Goal: Navigation & Orientation: Find specific page/section

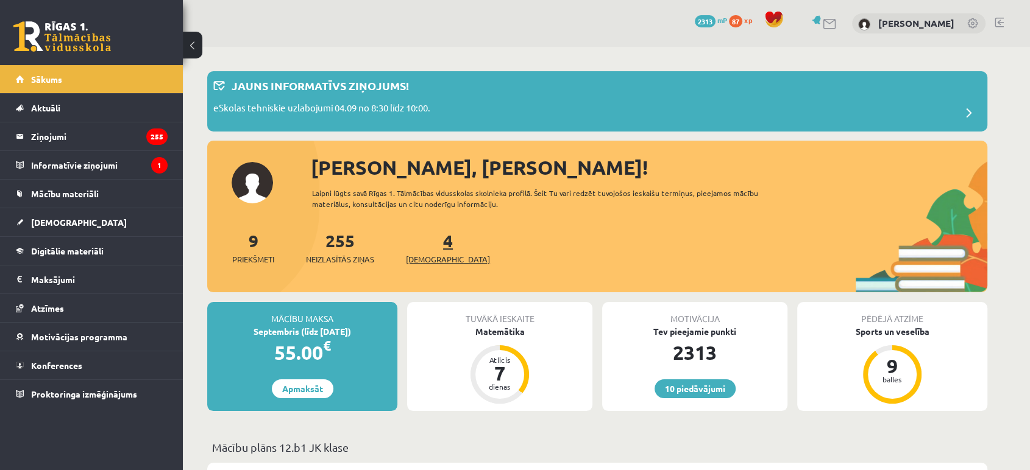
click at [430, 264] on span "[DEMOGRAPHIC_DATA]" at bounding box center [448, 260] width 84 height 12
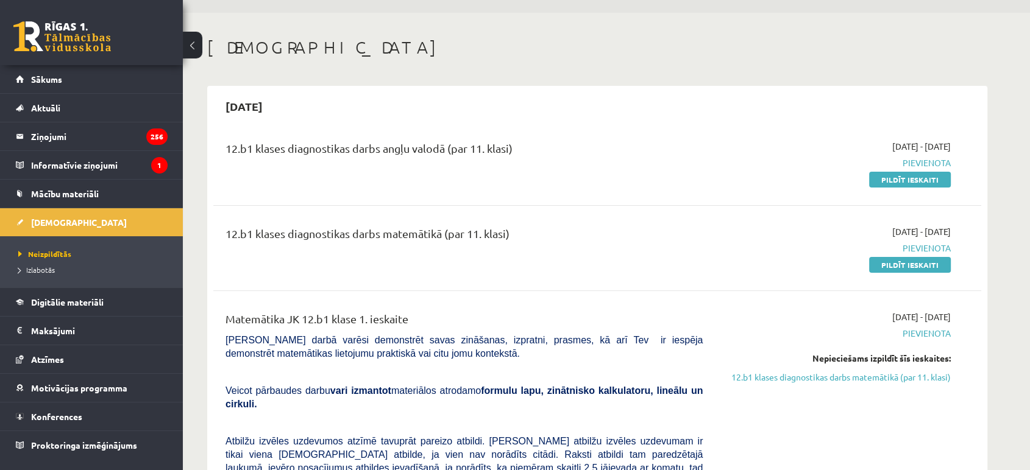
scroll to position [33, 0]
click at [152, 84] on link "Sākums" at bounding box center [92, 79] width 152 height 28
